Goal: Task Accomplishment & Management: Manage account settings

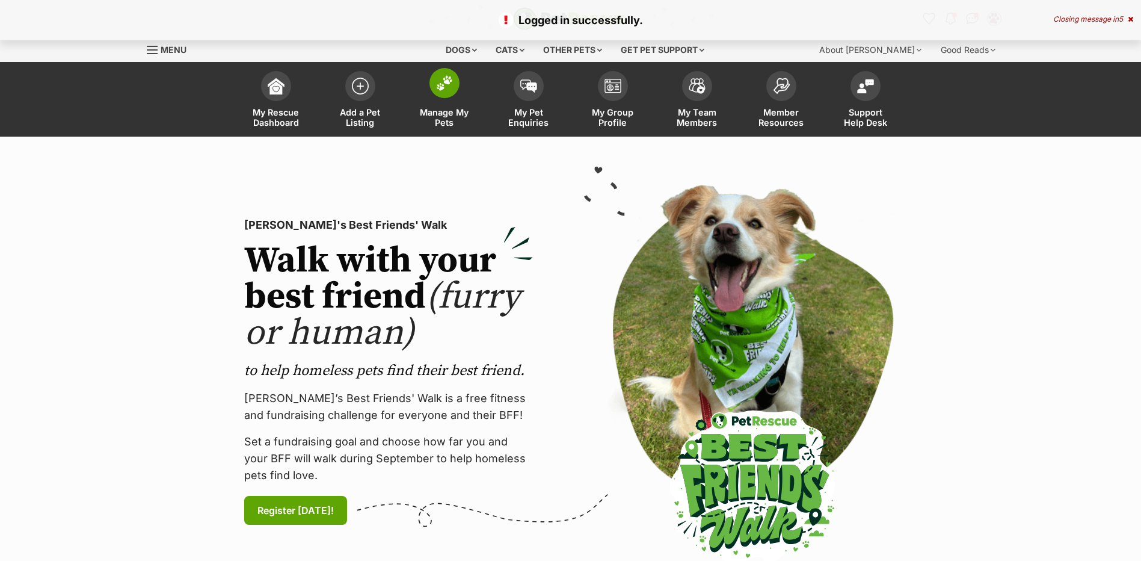
click at [436, 85] on img at bounding box center [444, 83] width 17 height 16
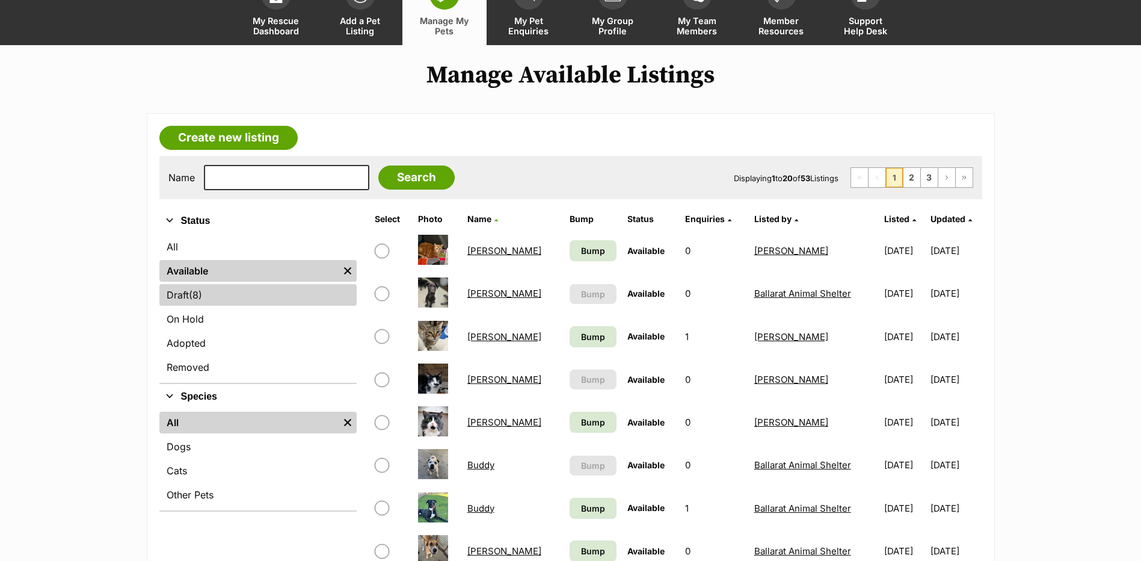
scroll to position [241, 0]
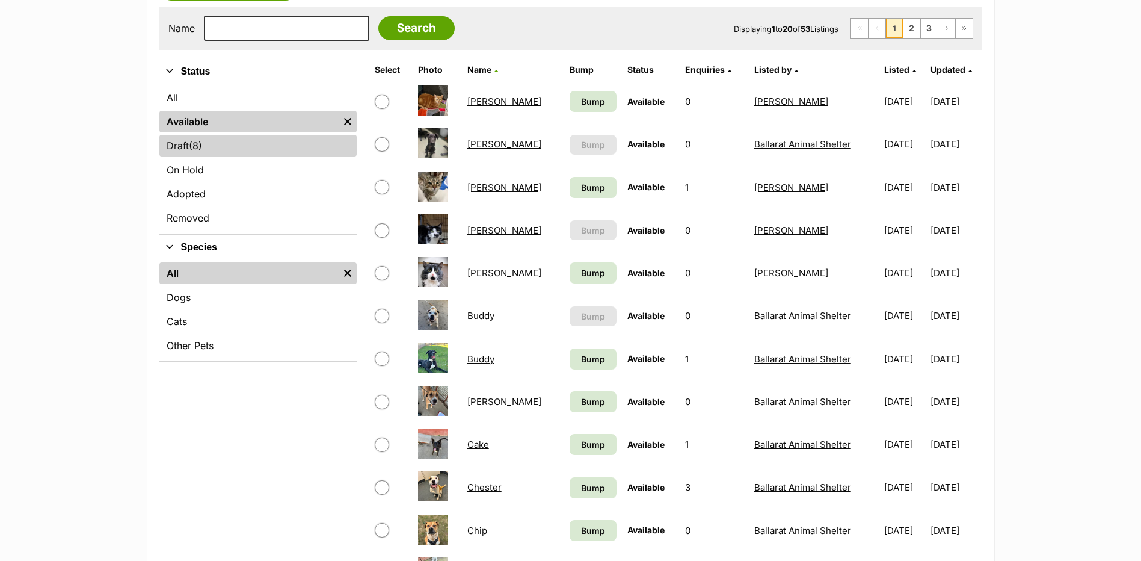
click at [227, 156] on link "Draft (8) Items" at bounding box center [257, 146] width 197 height 22
